Goal: Task Accomplishment & Management: Complete application form

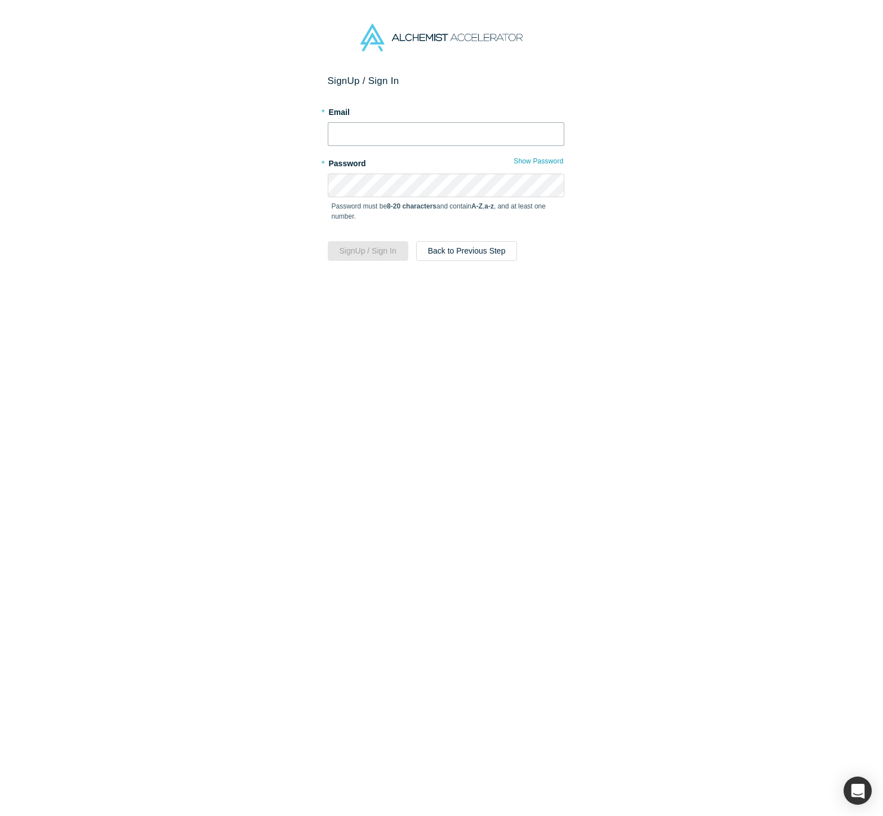
click at [371, 134] on input "text" at bounding box center [446, 134] width 237 height 24
drag, startPoint x: 376, startPoint y: 135, endPoint x: 270, endPoint y: 127, distance: 105.6
click at [270, 127] on div "Sign Up / Sign In * Email [EMAIL_ADDRESS] * Password Show Password Password mus…" at bounding box center [446, 449] width 892 height 749
type input "[EMAIL_ADDRESS]"
click at [328, 241] on button "Sign Up / Sign In" at bounding box center [368, 251] width 81 height 20
